Goal: Task Accomplishment & Management: Use online tool/utility

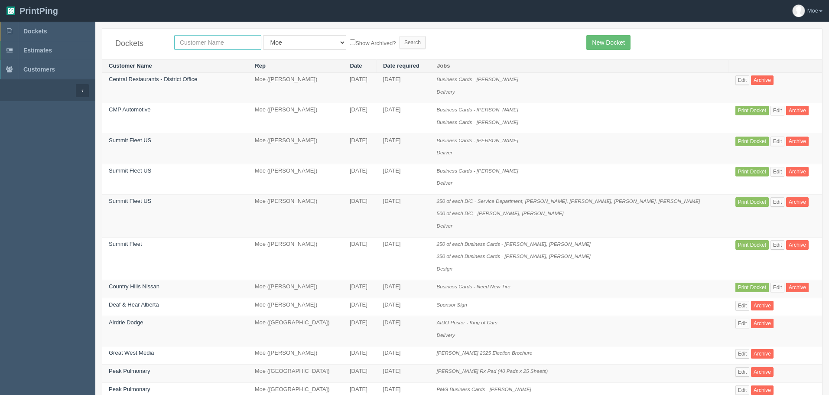
click at [241, 44] on input "text" at bounding box center [217, 42] width 87 height 15
type input "[PERSON_NAME]"
click at [399, 40] on input "Search" at bounding box center [412, 42] width 26 height 13
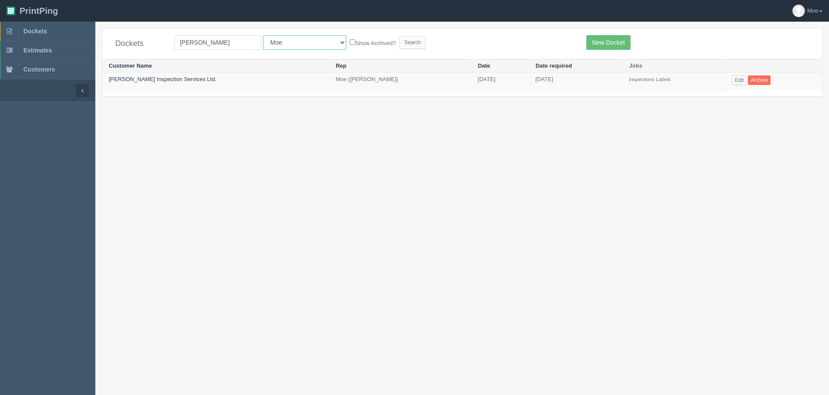
click at [282, 49] on select "All Users [PERSON_NAME] Test 1 [PERSON_NAME] [PERSON_NAME] [PERSON_NAME] France…" at bounding box center [304, 42] width 83 height 15
select select
click at [263, 35] on select "All Users [PERSON_NAME] Test 1 [PERSON_NAME] [PERSON_NAME] [PERSON_NAME] France…" at bounding box center [304, 42] width 83 height 15
click at [399, 40] on input "Search" at bounding box center [412, 42] width 26 height 13
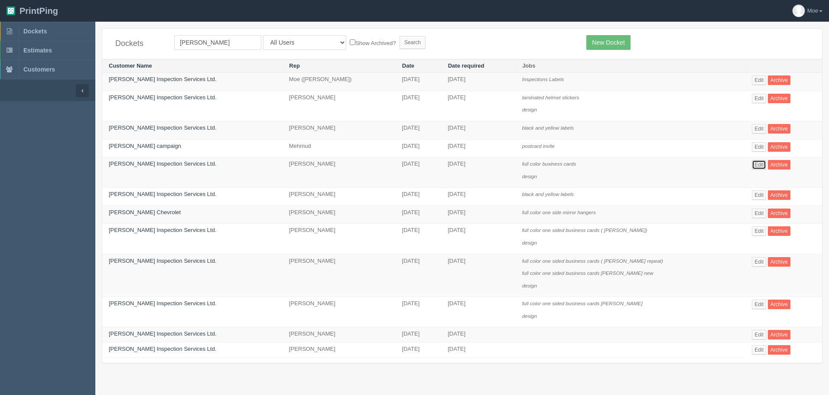
click at [752, 165] on link "Edit" at bounding box center [759, 165] width 14 height 10
